Goal: Book appointment/travel/reservation

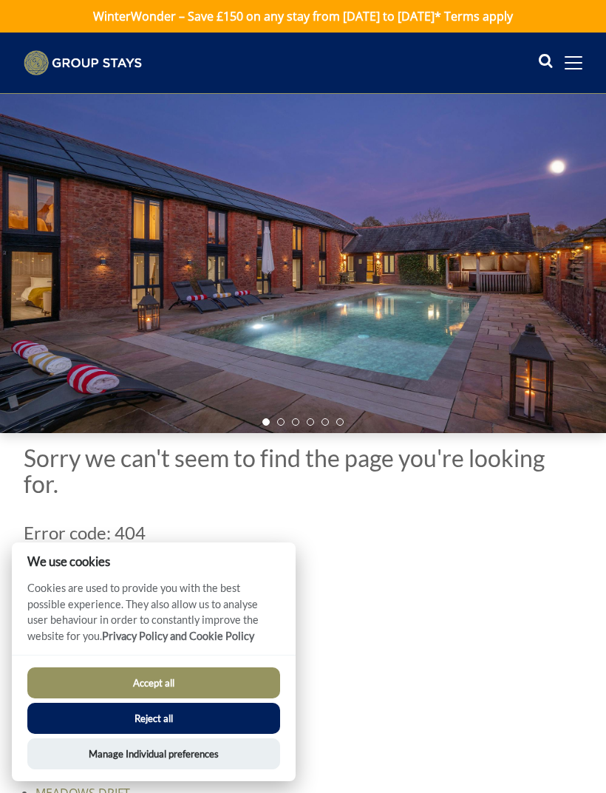
click at [544, 57] on icon at bounding box center [545, 63] width 15 height 22
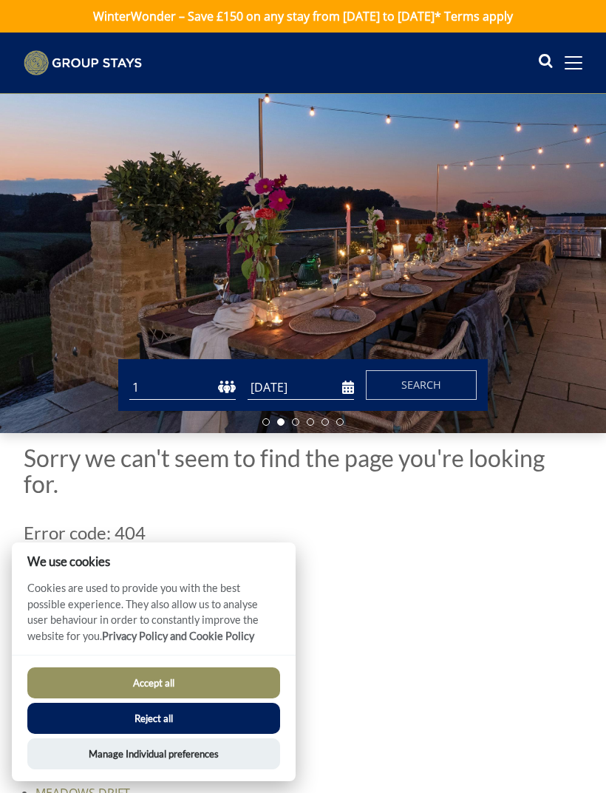
click at [540, 56] on icon at bounding box center [545, 63] width 15 height 22
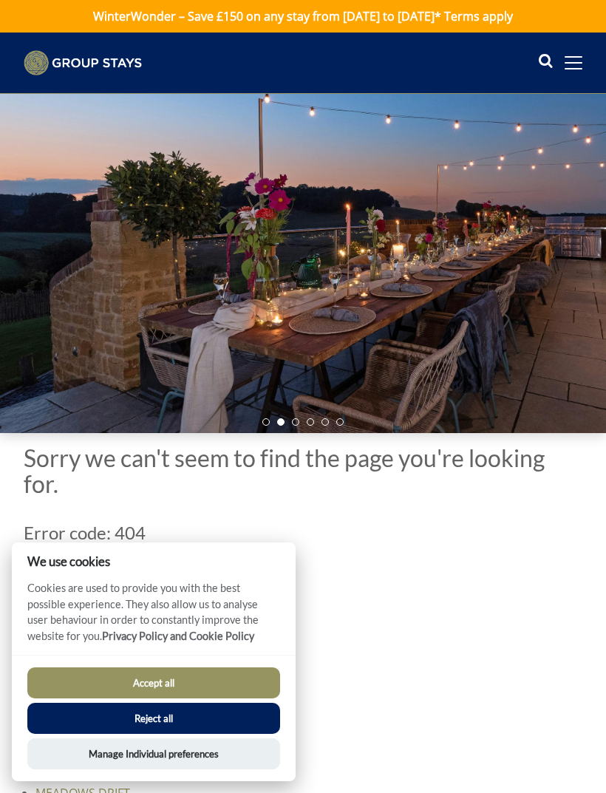
click at [529, 59] on div "Search Menu Properties My Booking Contact Us 01823 662231 Search Check Availabi…" at bounding box center [303, 62] width 606 height 25
click at [570, 58] on span at bounding box center [574, 62] width 18 height 13
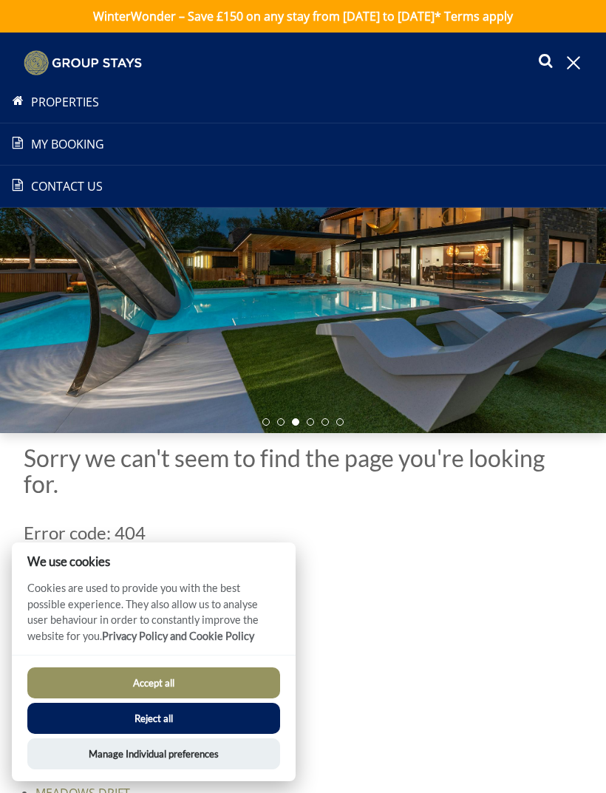
click at [69, 101] on link "Properties" at bounding box center [303, 102] width 606 height 18
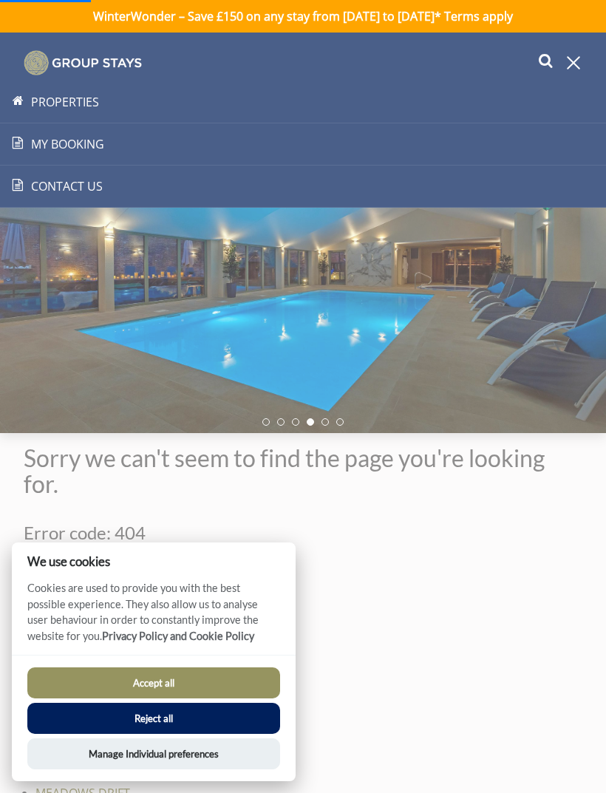
click at [171, 675] on button "Accept all" at bounding box center [153, 682] width 253 height 31
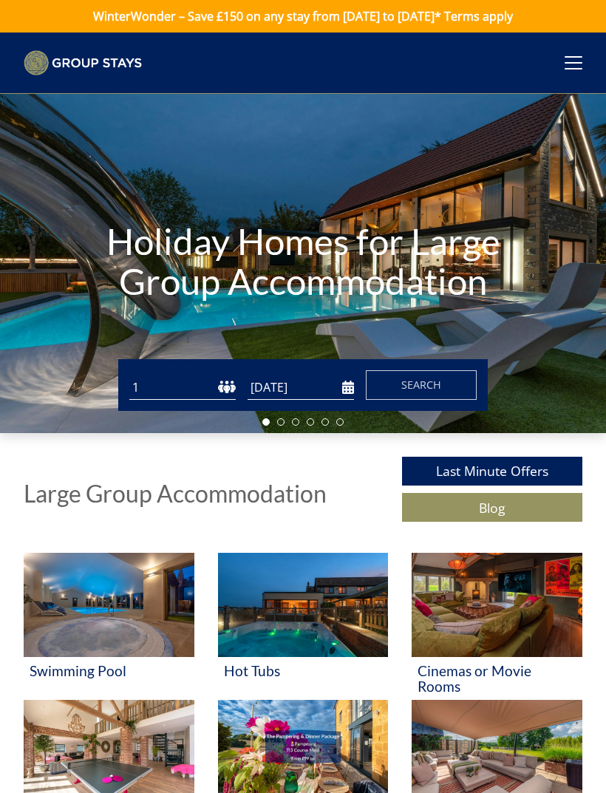
click at [579, 62] on span at bounding box center [574, 62] width 18 height 1
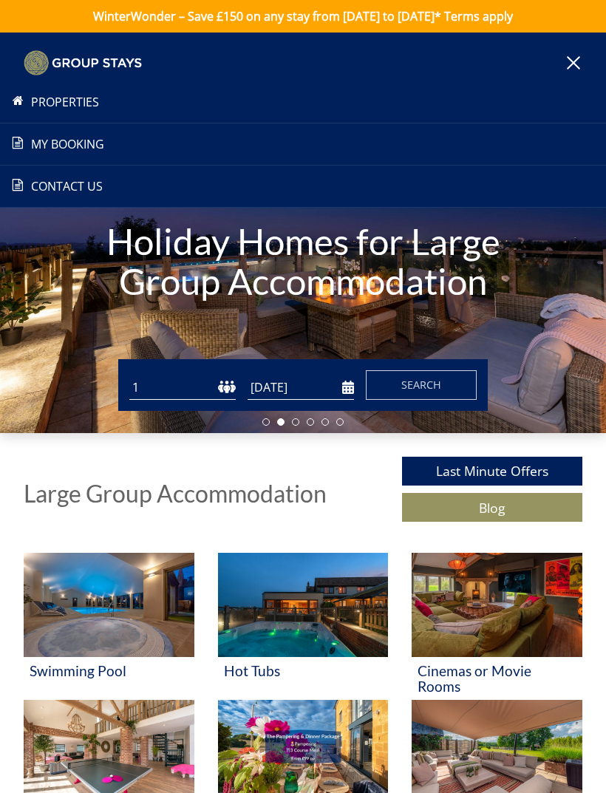
click at [69, 99] on link "Properties" at bounding box center [303, 102] width 606 height 18
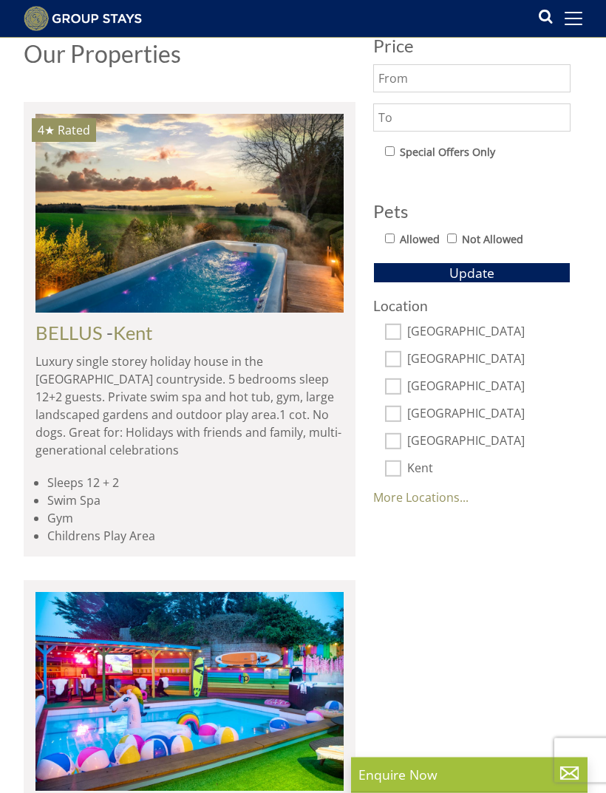
scroll to position [626, 0]
click at [400, 324] on input "[GEOGRAPHIC_DATA]" at bounding box center [393, 332] width 16 height 16
checkbox input "true"
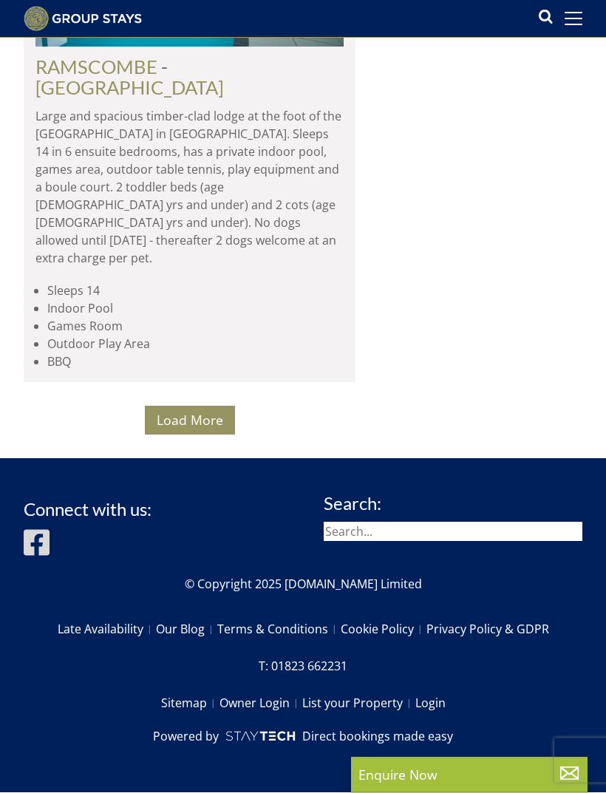
scroll to position [11116, 0]
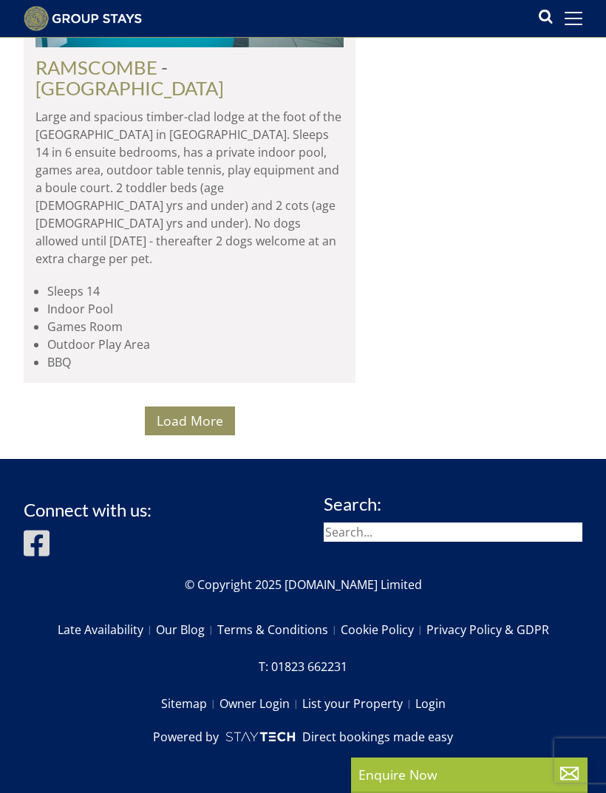
click at [192, 429] on span "Load More" at bounding box center [190, 421] width 67 height 18
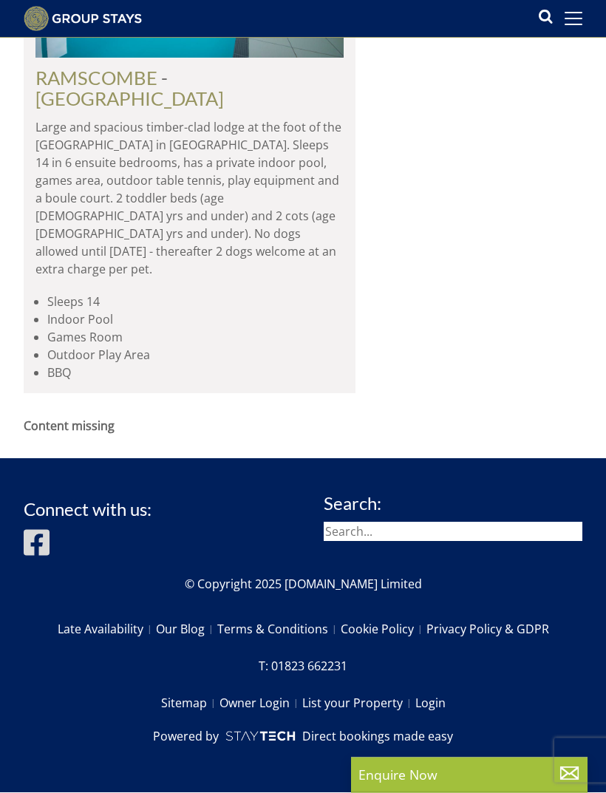
scroll to position [10925, 0]
click at [80, 435] on strong "Content missing" at bounding box center [69, 426] width 91 height 16
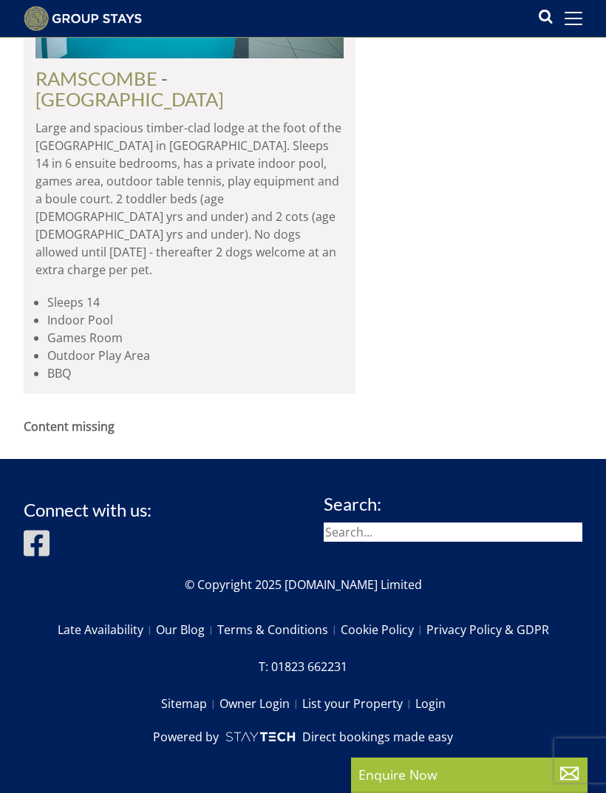
scroll to position [11160, 0]
click at [68, 435] on strong "Content missing" at bounding box center [69, 426] width 91 height 16
click at [84, 382] on li "BBQ" at bounding box center [195, 373] width 296 height 18
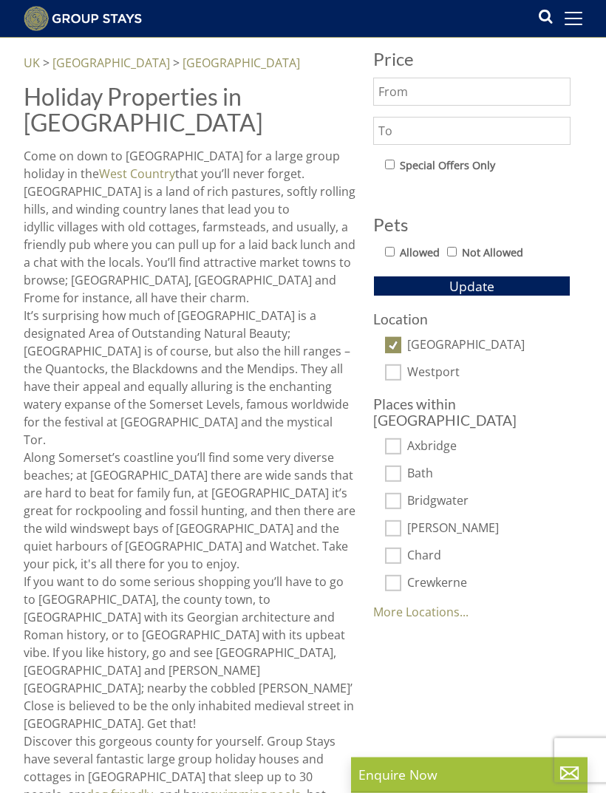
scroll to position [616, 0]
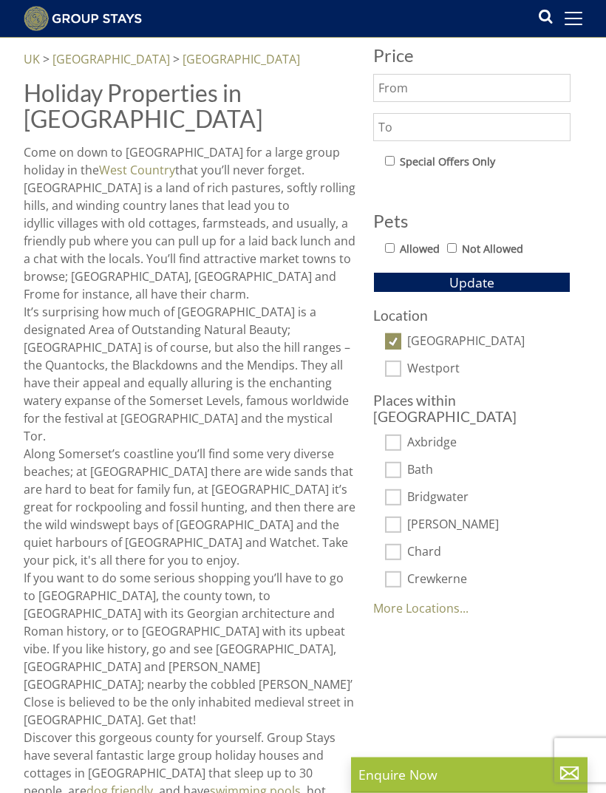
click at [428, 601] on link "More Locations..." at bounding box center [420, 609] width 95 height 16
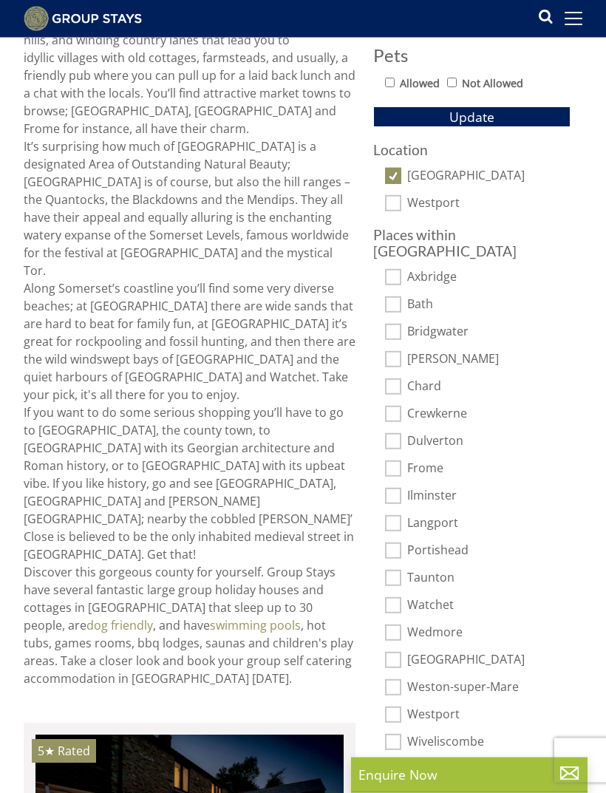
click at [400, 515] on input "Langport" at bounding box center [393, 523] width 16 height 16
checkbox input "true"
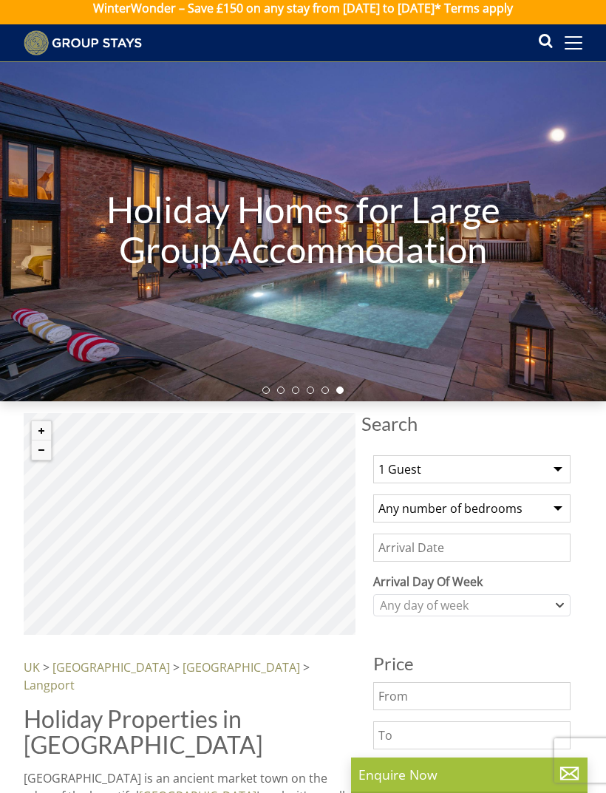
scroll to position [9, 0]
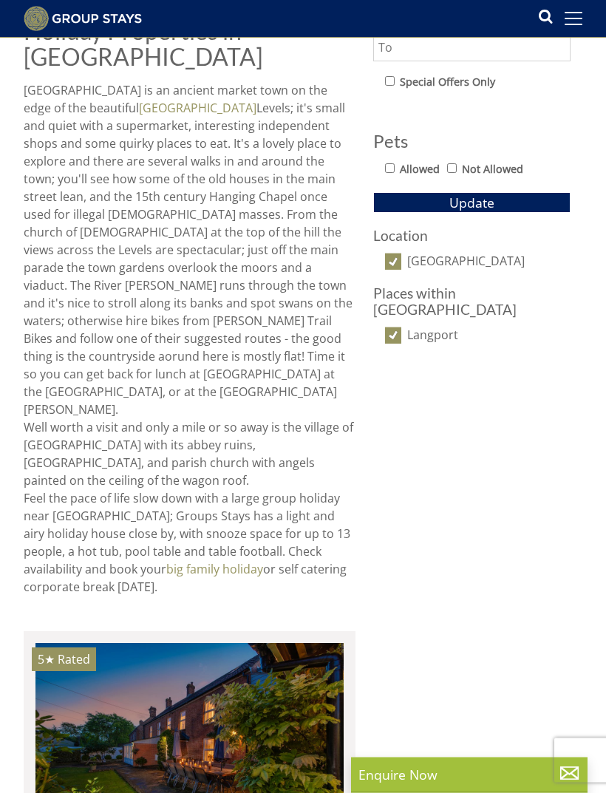
click at [401, 327] on input "Langport" at bounding box center [393, 335] width 16 height 16
checkbox input "false"
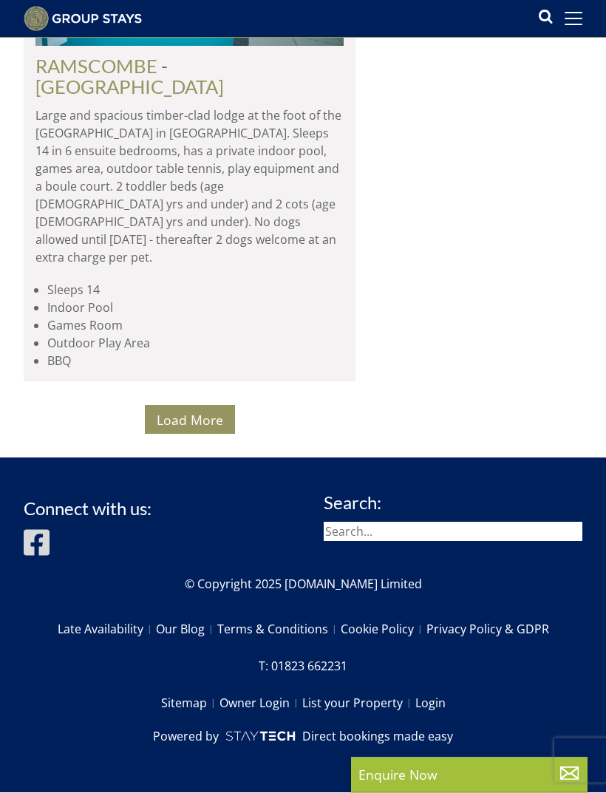
scroll to position [10993, 0]
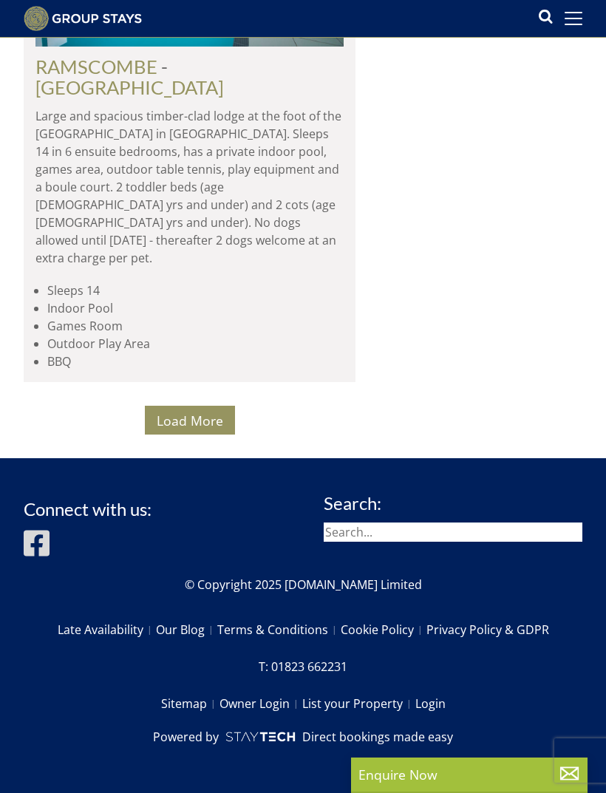
click at [190, 429] on span "Load More" at bounding box center [190, 421] width 67 height 18
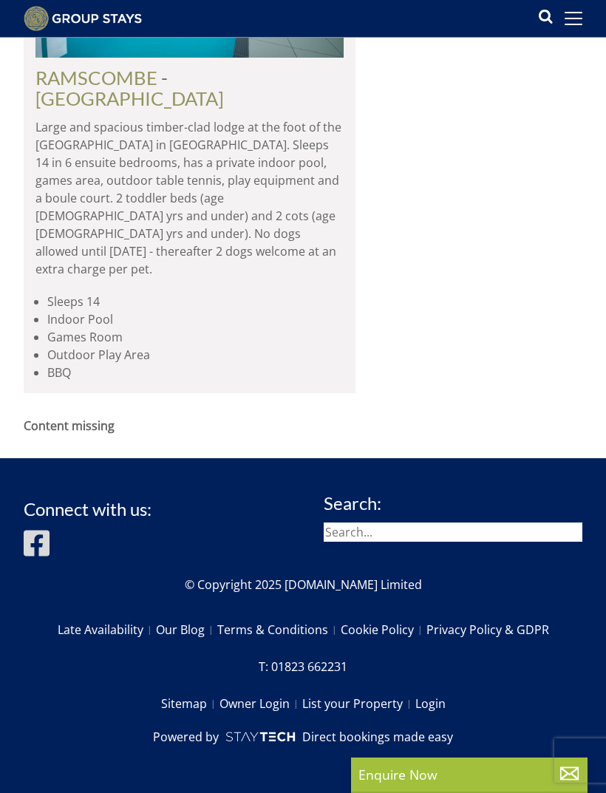
scroll to position [11160, 0]
click at [454, 542] on input "search" at bounding box center [453, 531] width 259 height 19
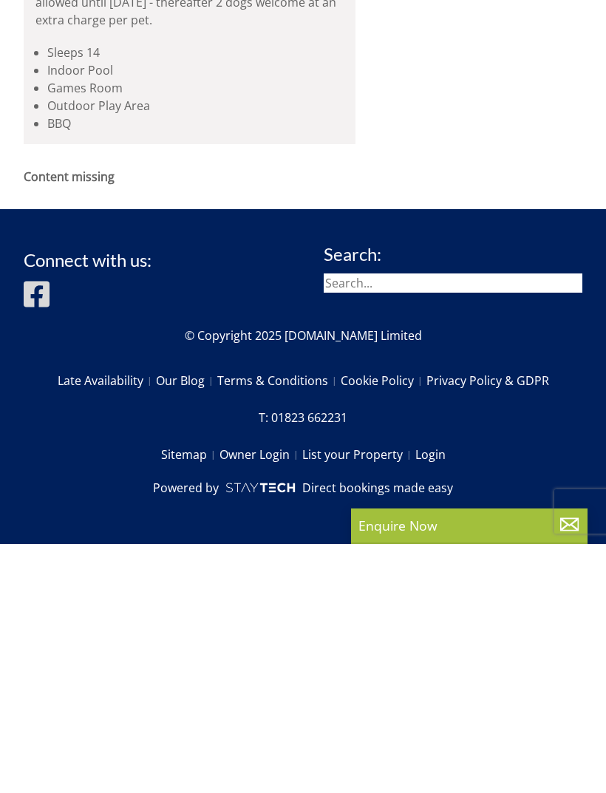
scroll to position [11207, 0]
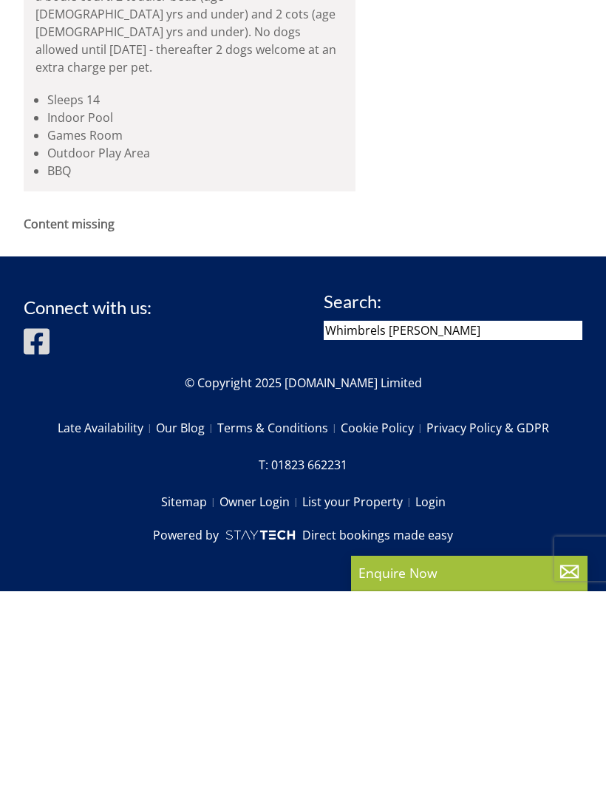
type input "Whimbrels [PERSON_NAME]"
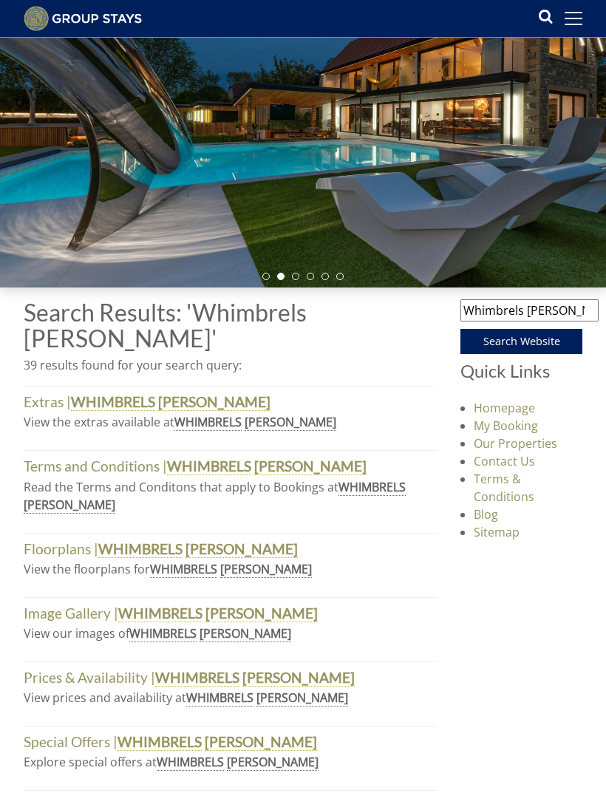
scroll to position [122, 0]
click at [249, 413] on p "View the extras available at WHIMBRELS [PERSON_NAME]" at bounding box center [230, 422] width 413 height 18
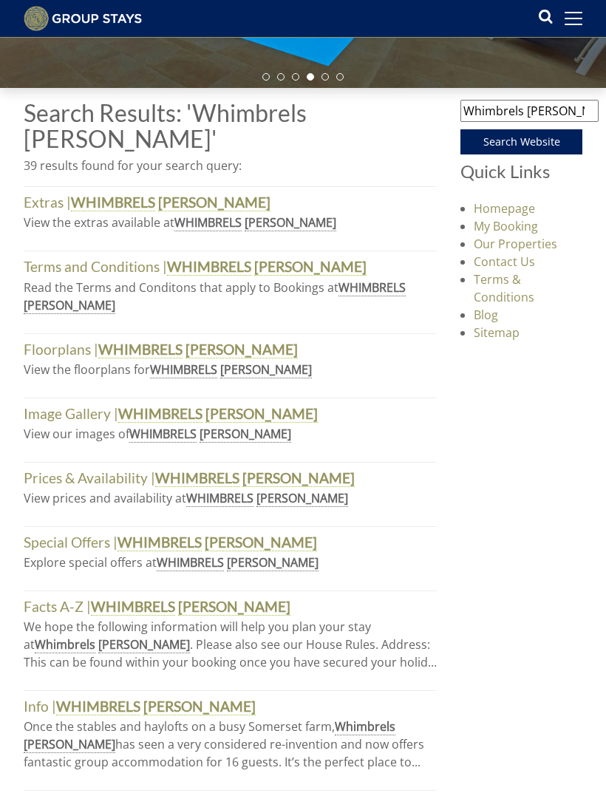
scroll to position [326, 0]
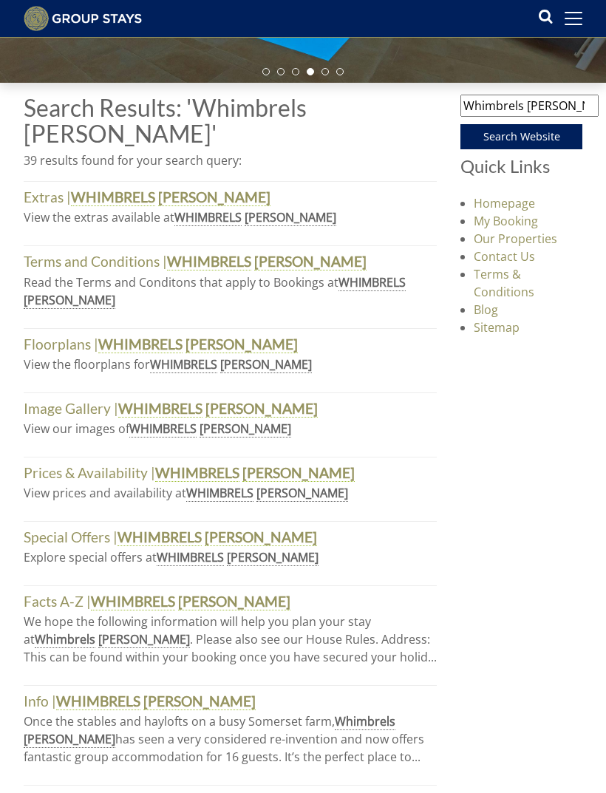
click at [161, 336] on strong "WHIMBRELS" at bounding box center [140, 345] width 84 height 18
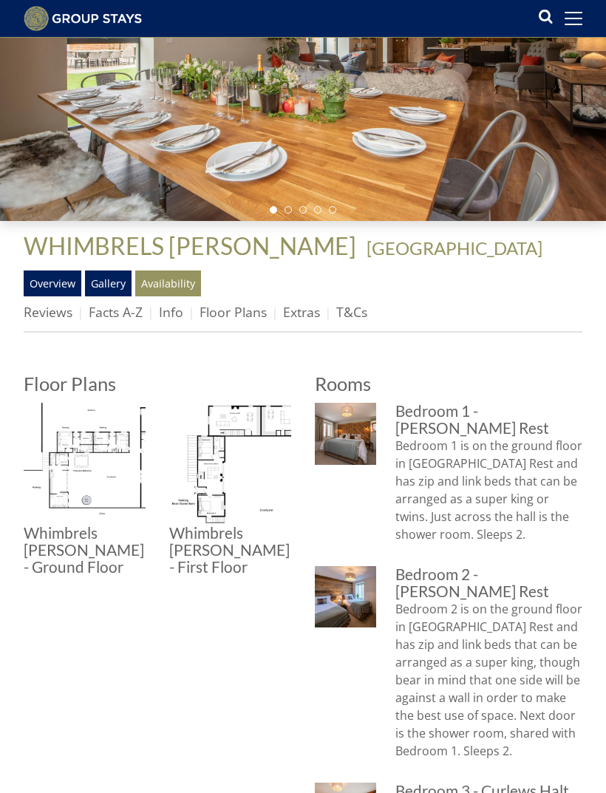
scroll to position [211, 0]
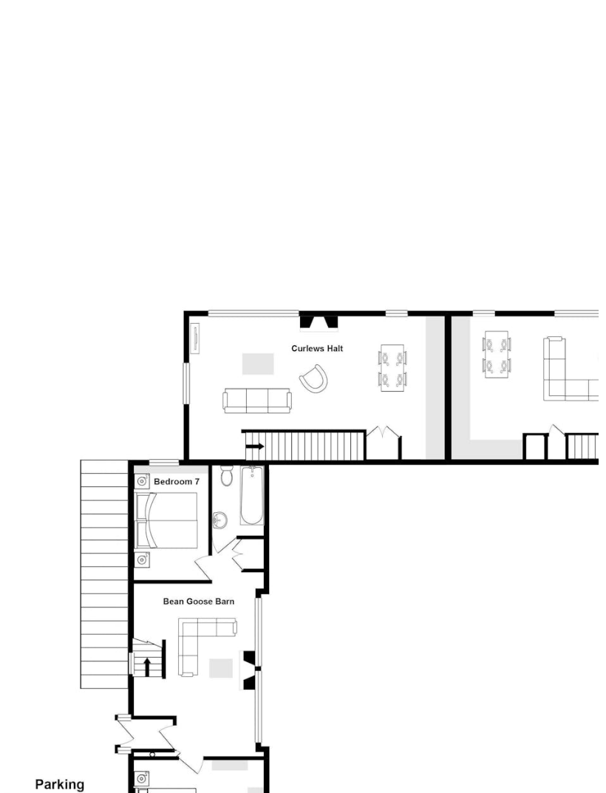
click at [169, 380] on img at bounding box center [230, 441] width 122 height 122
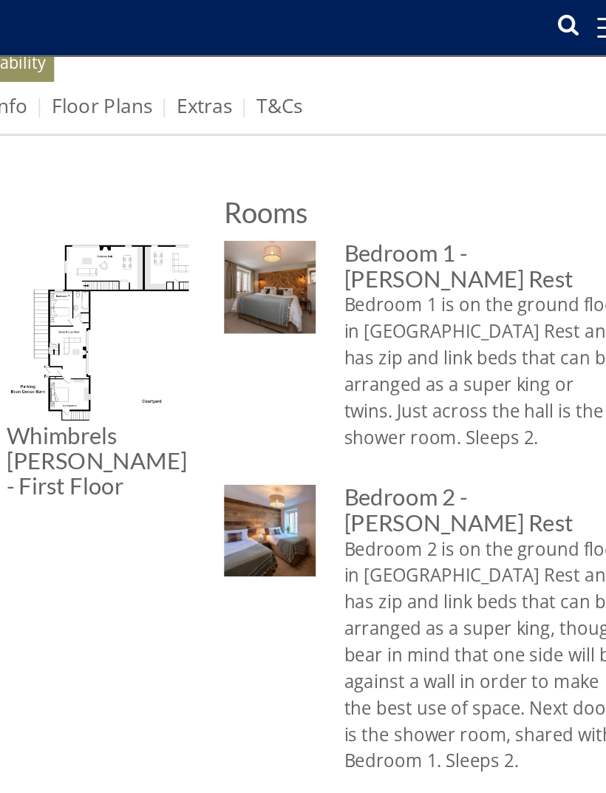
scroll to position [430, 0]
click at [315, 194] on img at bounding box center [345, 191] width 61 height 61
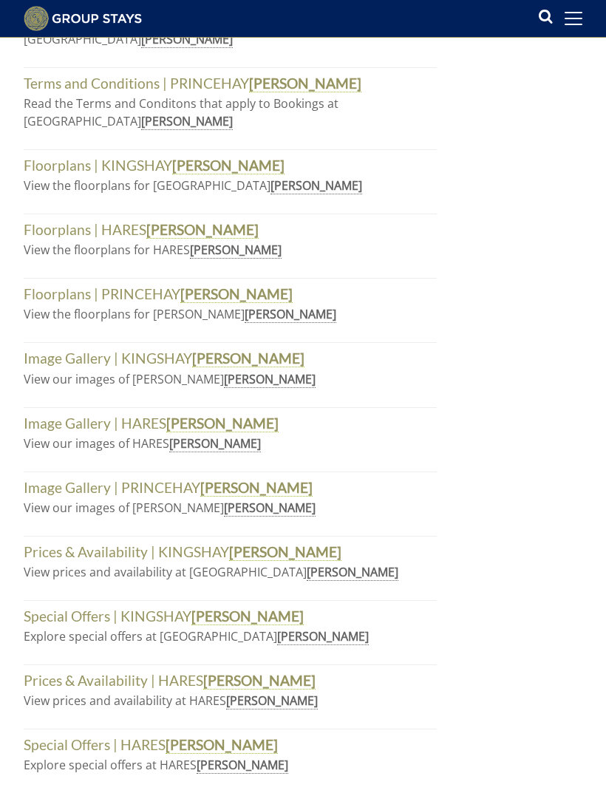
scroll to position [1655, 0]
